Goal: Transaction & Acquisition: Subscribe to service/newsletter

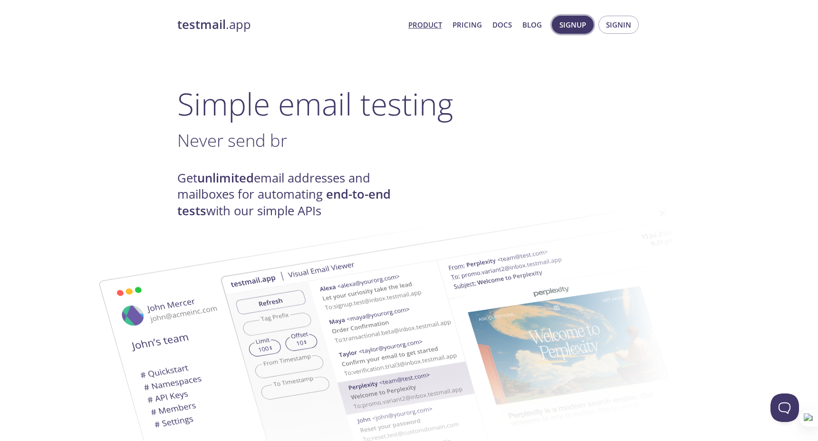
click at [569, 25] on span "Signup" at bounding box center [572, 25] width 27 height 12
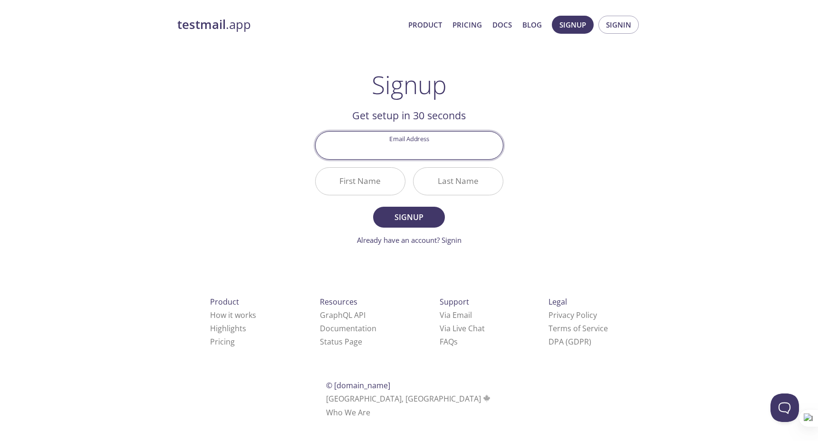
click at [383, 139] on input "Email Address" at bounding box center [409, 145] width 187 height 27
click at [392, 147] on input "stg@malinator" at bounding box center [409, 145] width 187 height 27
click at [464, 152] on input "stg4@malinator" at bounding box center [409, 145] width 187 height 27
type input "[EMAIL_ADDRESS][DOMAIN_NAME]"
click at [383, 180] on input "First Name" at bounding box center [360, 181] width 89 height 27
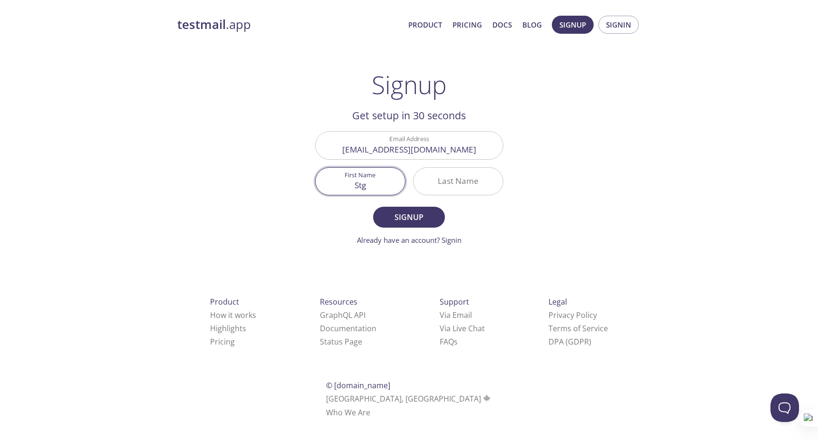
type input "Stg"
type input "bug"
click at [410, 217] on span "Signup" at bounding box center [408, 216] width 50 height 13
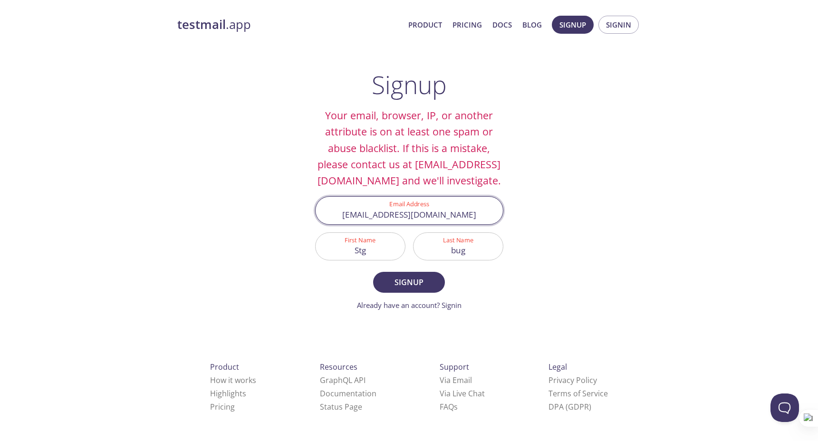
drag, startPoint x: 370, startPoint y: 231, endPoint x: 453, endPoint y: 231, distance: 83.2
click at [453, 224] on input "[EMAIL_ADDRESS][DOMAIN_NAME]" at bounding box center [409, 210] width 187 height 27
click at [459, 224] on input "[EMAIL_ADDRESS][DOMAIN_NAME]" at bounding box center [409, 210] width 187 height 27
drag, startPoint x: 459, startPoint y: 227, endPoint x: 353, endPoint y: 222, distance: 106.1
click at [353, 222] on input "[EMAIL_ADDRESS][DOMAIN_NAME]" at bounding box center [409, 210] width 187 height 27
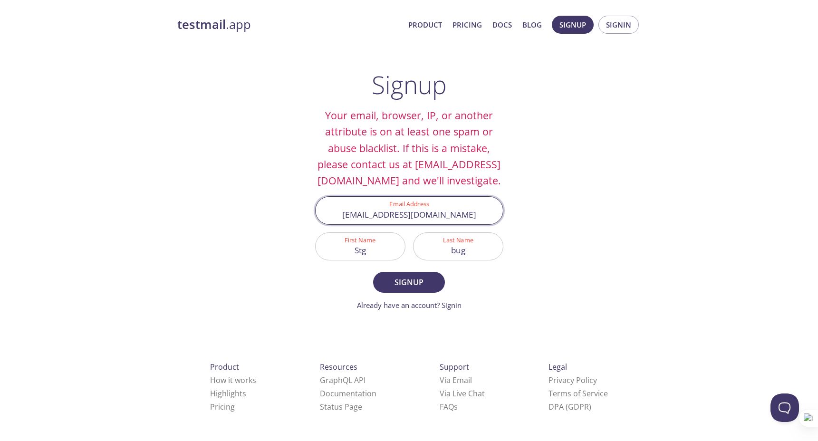
click at [457, 224] on input "[EMAIL_ADDRESS][DOMAIN_NAME]" at bounding box center [409, 210] width 187 height 27
drag, startPoint x: 451, startPoint y: 230, endPoint x: 339, endPoint y: 232, distance: 111.7
click at [339, 224] on input "[EMAIL_ADDRESS][DOMAIN_NAME]" at bounding box center [409, 210] width 187 height 27
paste input "asignoff@mai"
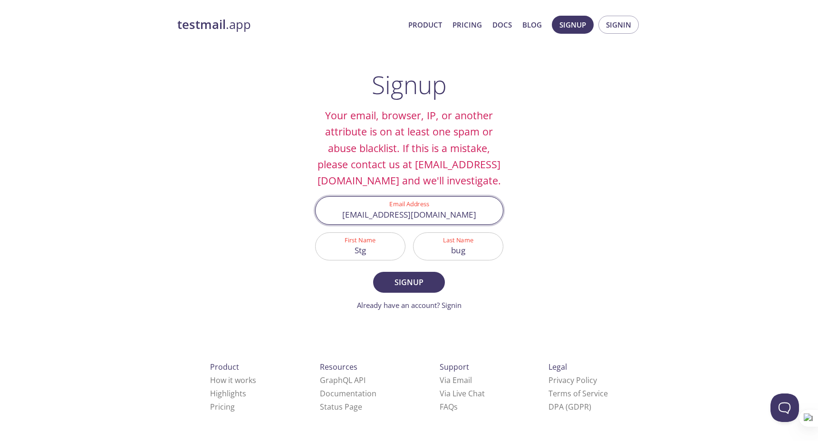
click at [369, 224] on input "[EMAIL_ADDRESS][DOMAIN_NAME]" at bounding box center [409, 210] width 187 height 27
type input "[EMAIL_ADDRESS][DOMAIN_NAME]"
click at [409, 289] on span "Signup" at bounding box center [408, 282] width 50 height 13
click at [473, 224] on input "[EMAIL_ADDRESS][DOMAIN_NAME]" at bounding box center [409, 210] width 187 height 27
drag, startPoint x: 473, startPoint y: 231, endPoint x: 306, endPoint y: 230, distance: 167.7
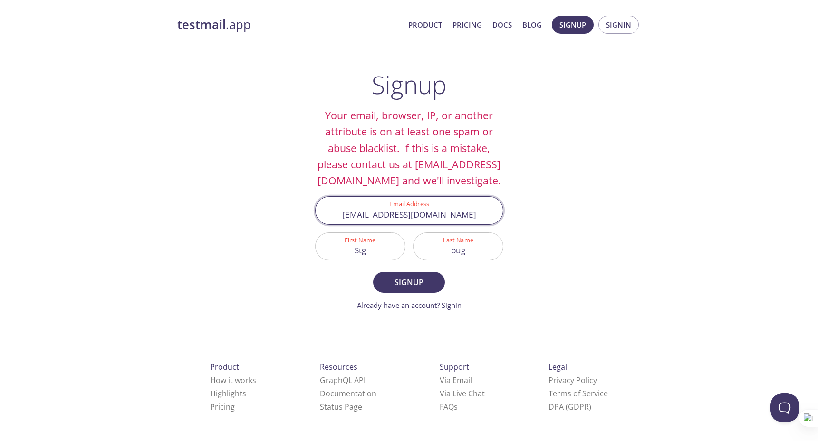
click at [306, 230] on main "Signup Your email, browser, IP, or another attribute is on at least one spam or…" at bounding box center [409, 190] width 211 height 240
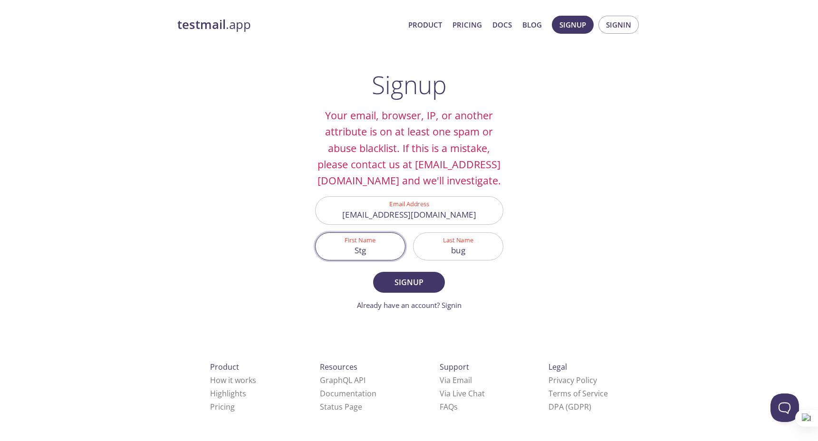
drag, startPoint x: 373, startPoint y: 274, endPoint x: 346, endPoint y: 268, distance: 26.9
click at [346, 260] on input "Stg" at bounding box center [360, 246] width 89 height 27
drag, startPoint x: 468, startPoint y: 266, endPoint x: 430, endPoint y: 266, distance: 37.5
click at [430, 260] on input "bug" at bounding box center [457, 246] width 89 height 27
click at [370, 224] on input "[EMAIL_ADDRESS][DOMAIN_NAME]" at bounding box center [409, 210] width 187 height 27
